Goal: Task Accomplishment & Management: Manage account settings

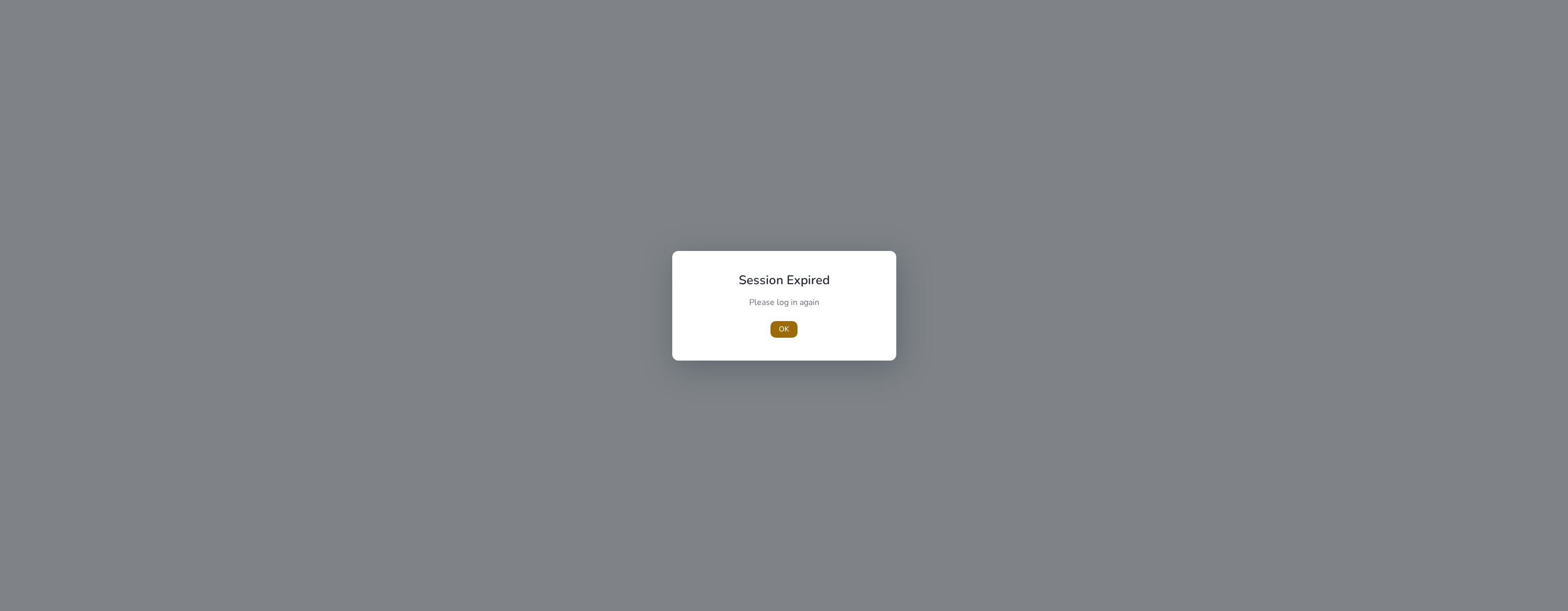
click at [784, 330] on span "OK" at bounding box center [784, 329] width 10 height 11
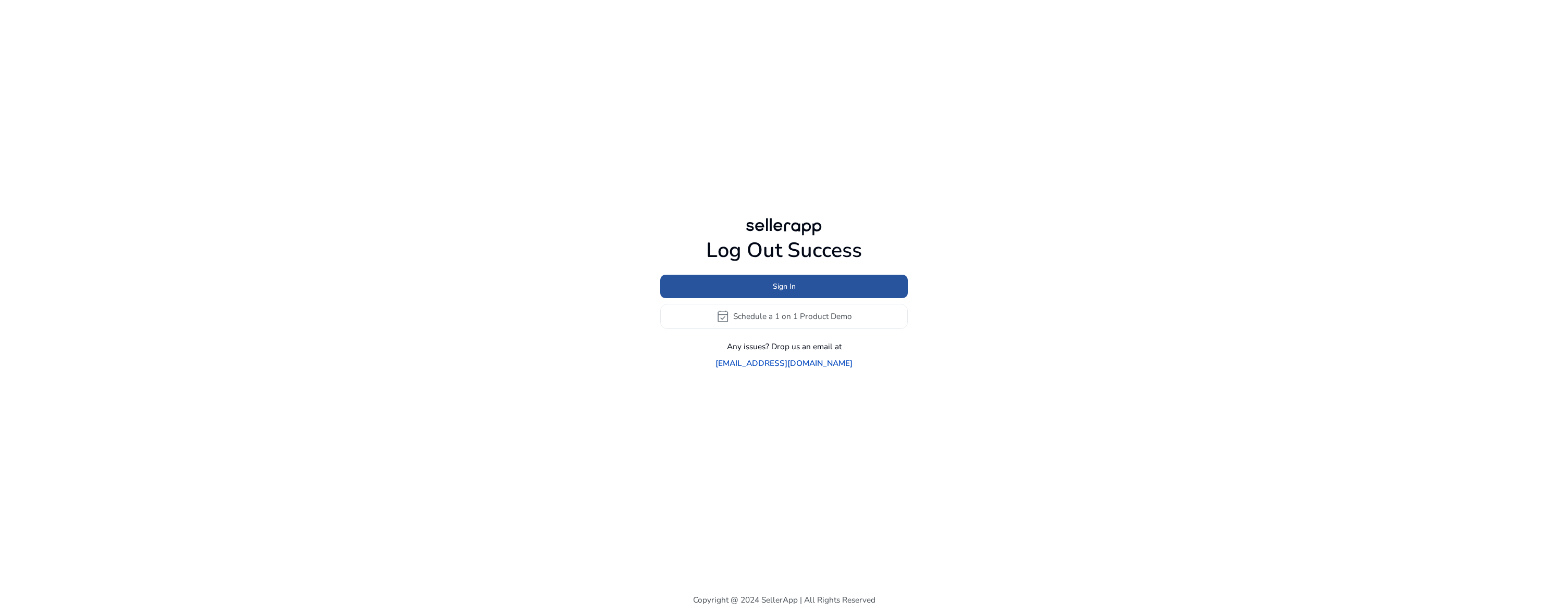
click at [772, 292] on span "Sign In" at bounding box center [784, 287] width 23 height 11
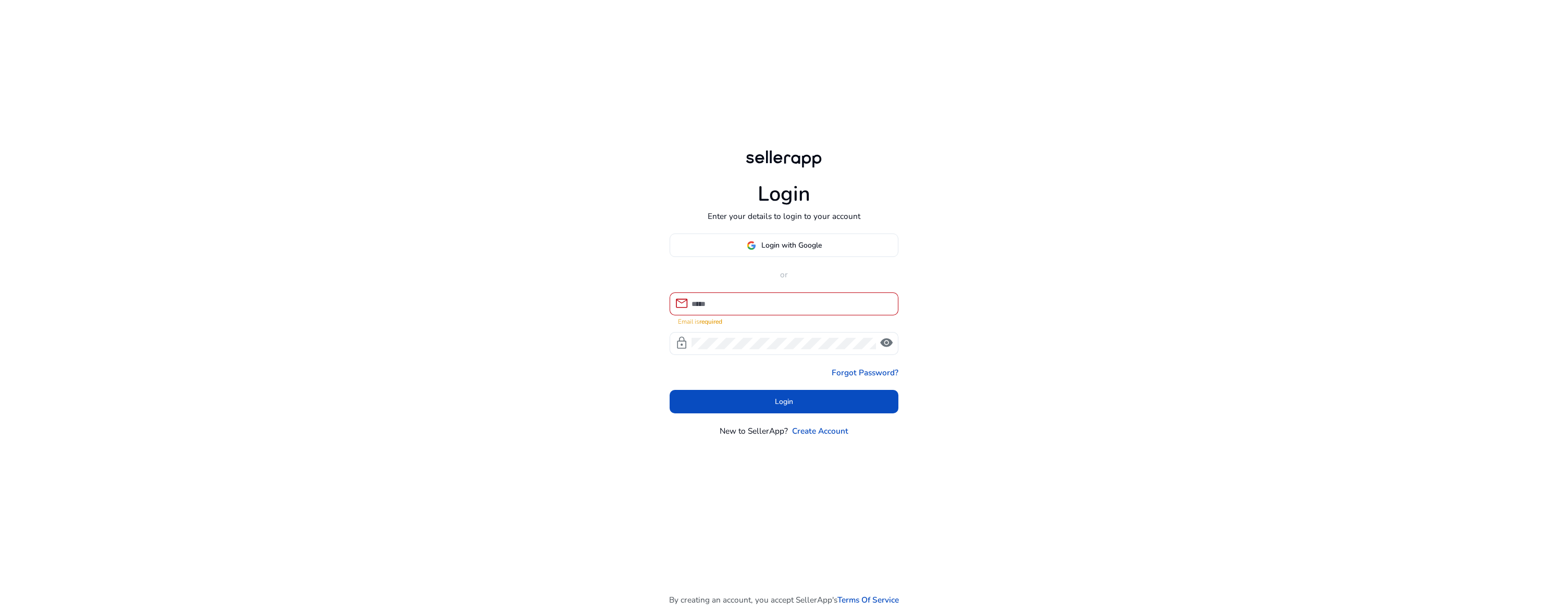
type input "**********"
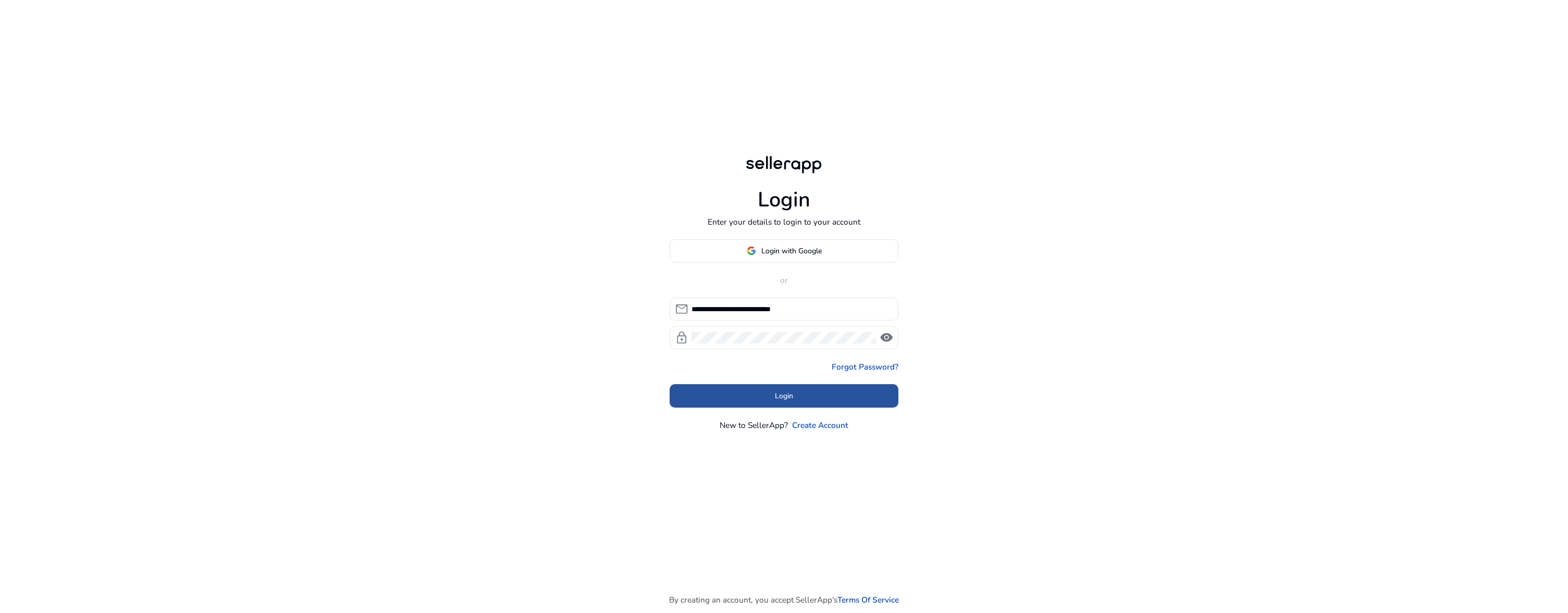
click at [805, 398] on span at bounding box center [784, 396] width 229 height 25
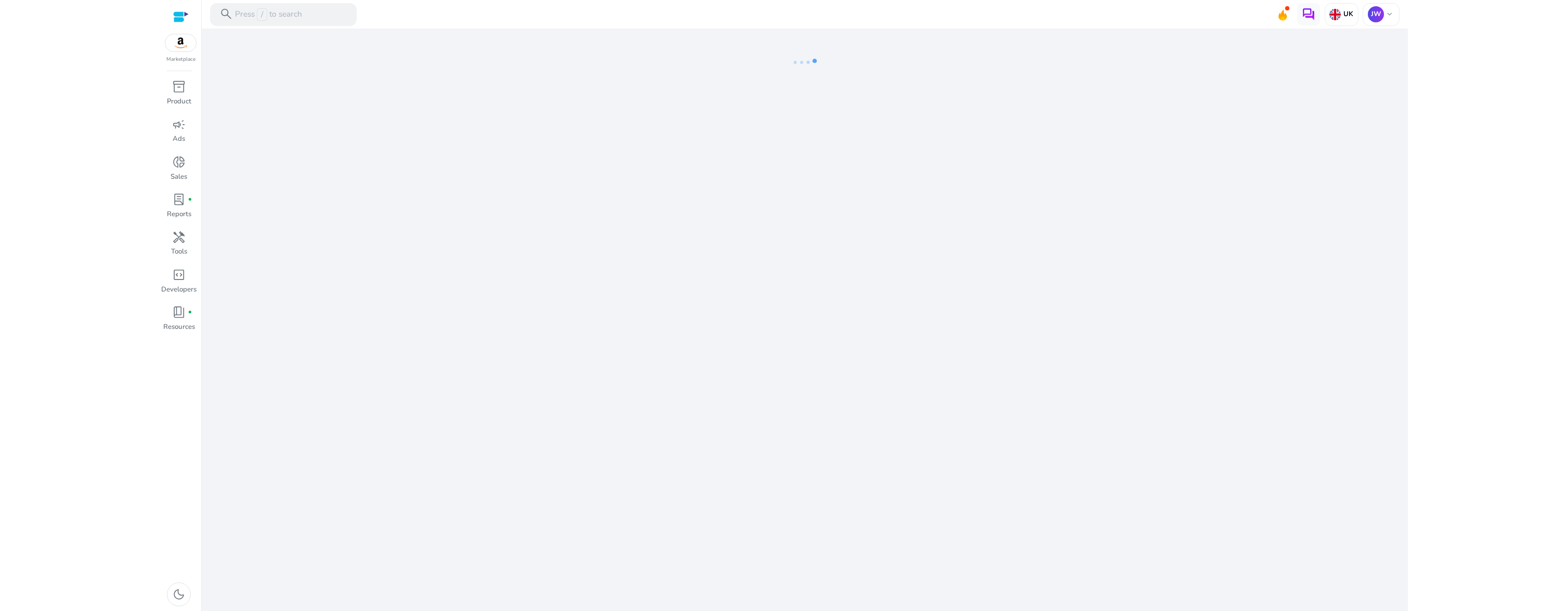
click at [1340, 124] on div "We are getting things ready for you..." at bounding box center [804, 320] width 1196 height 582
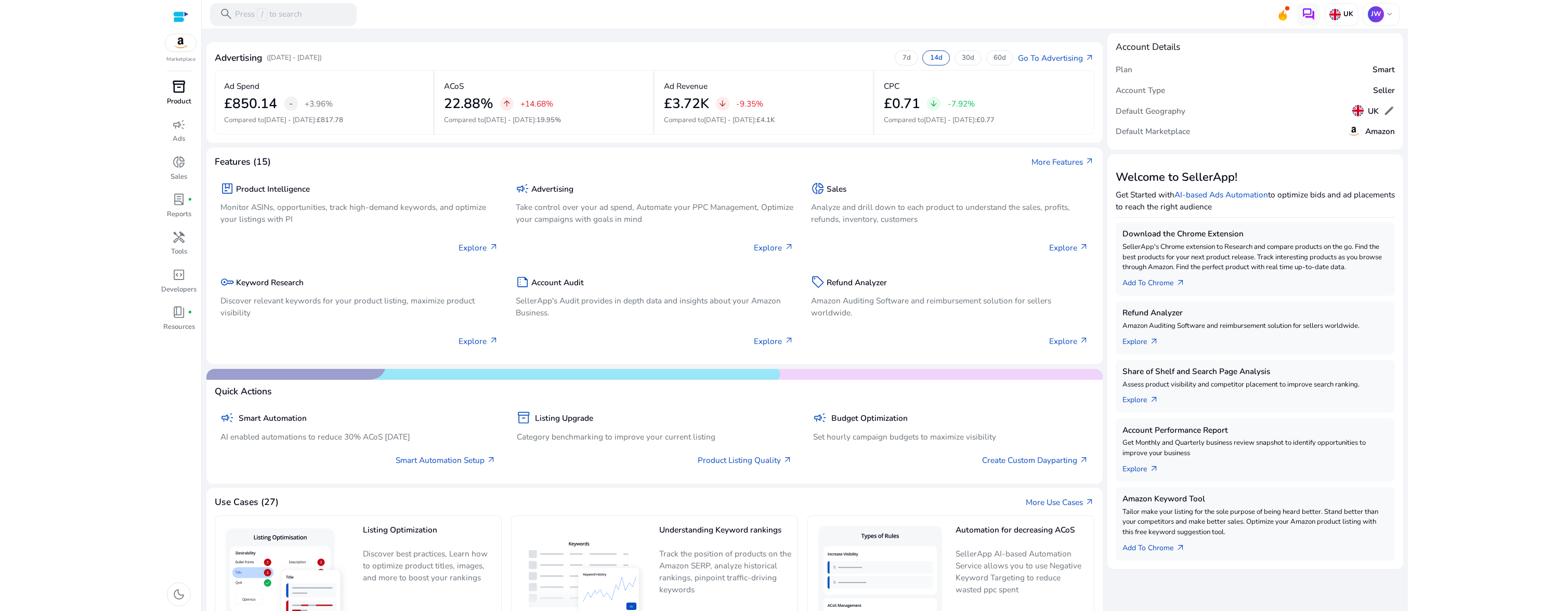
click at [179, 90] on span "inventory_2" at bounding box center [179, 87] width 14 height 14
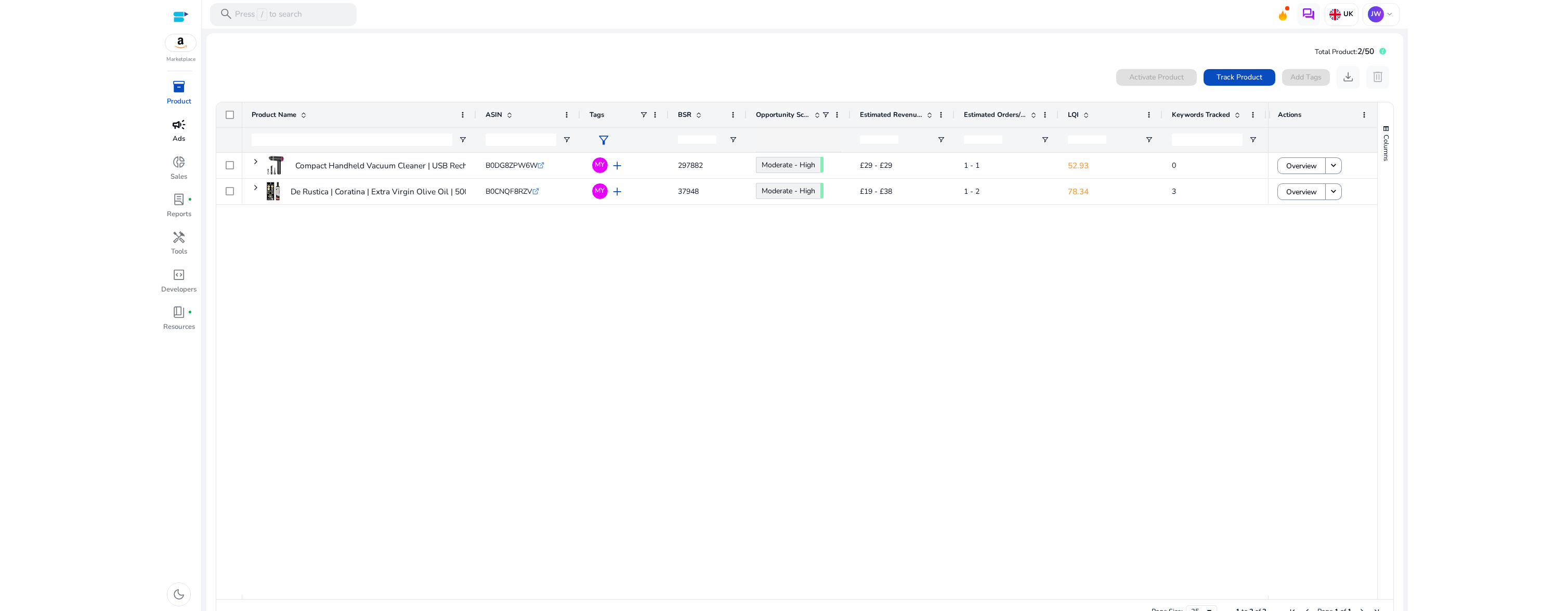
click at [172, 129] on span "campaign" at bounding box center [179, 125] width 14 height 14
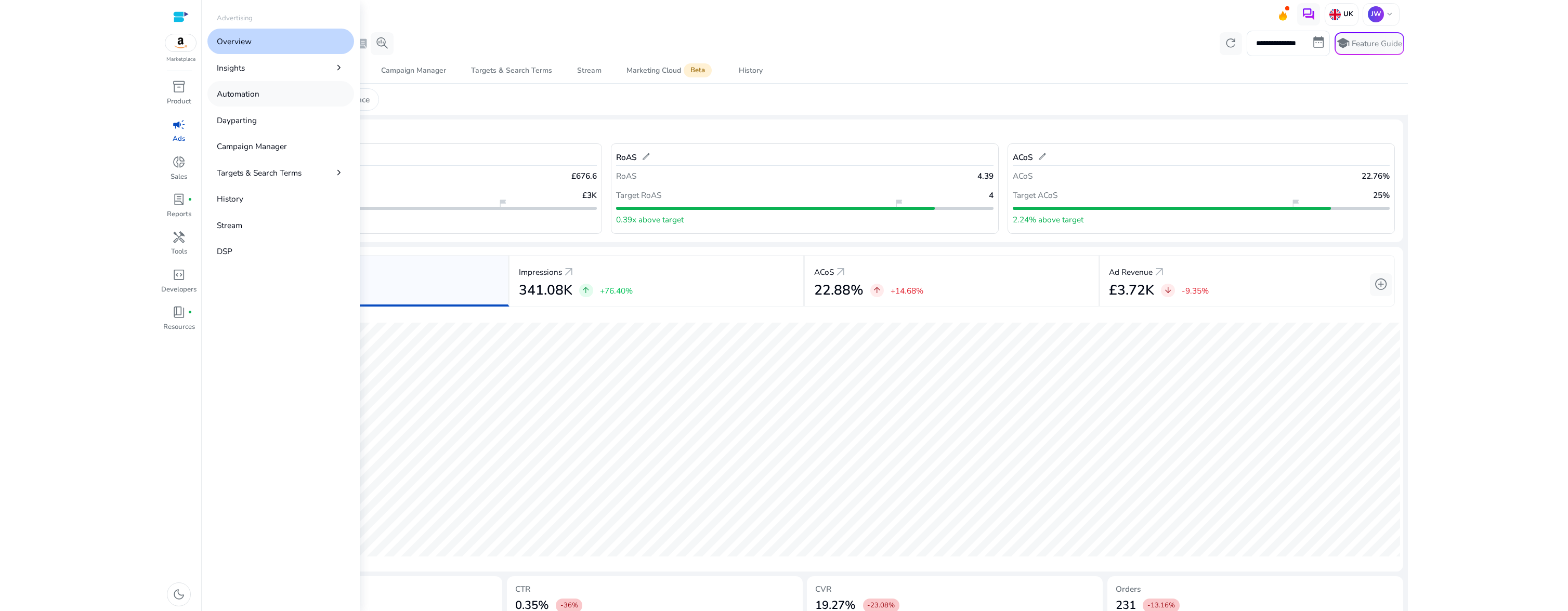
click at [235, 97] on p "Automation" at bounding box center [238, 93] width 43 height 12
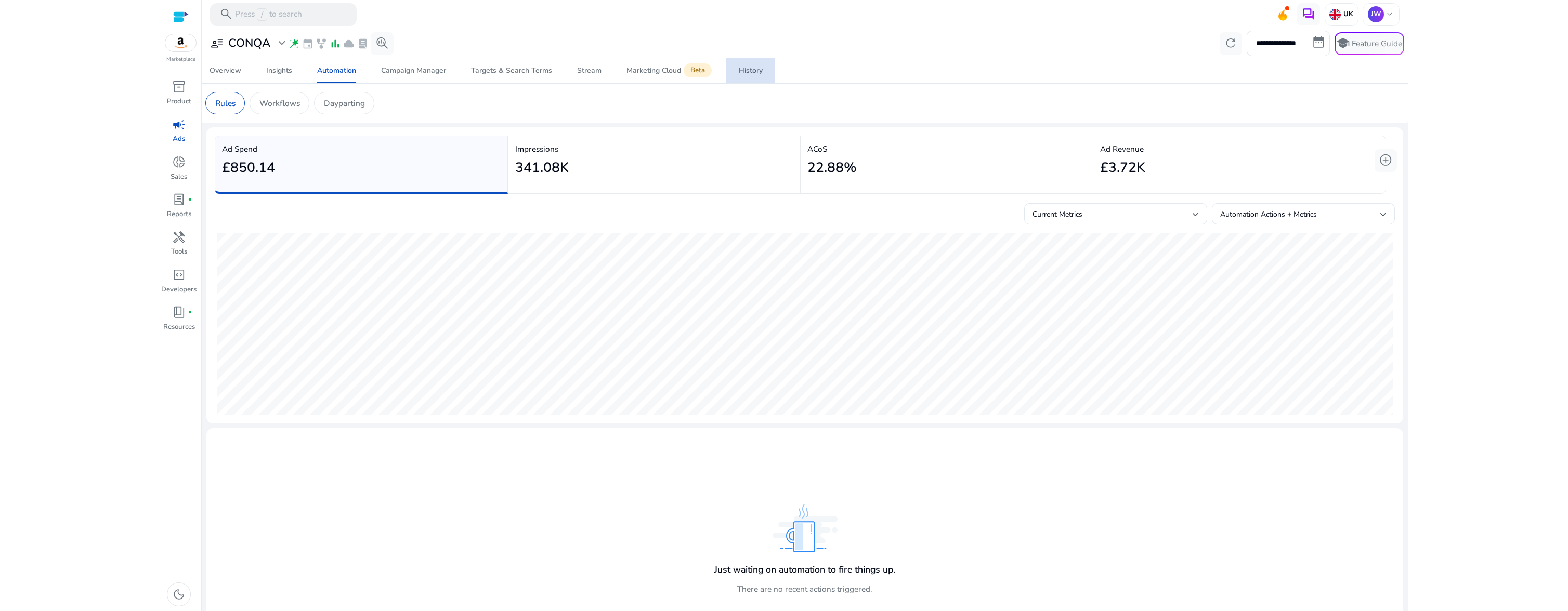
click at [748, 72] on div "History" at bounding box center [750, 70] width 24 height 7
